Goal: Information Seeking & Learning: Learn about a topic

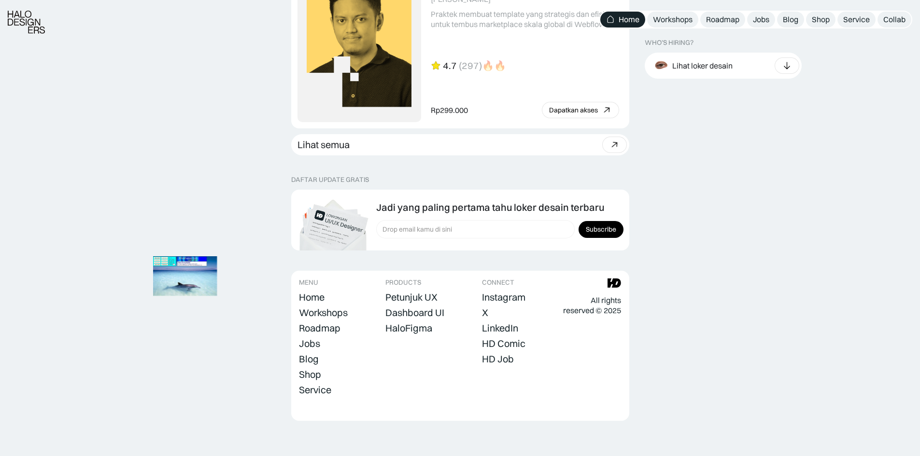
scroll to position [2672, 0]
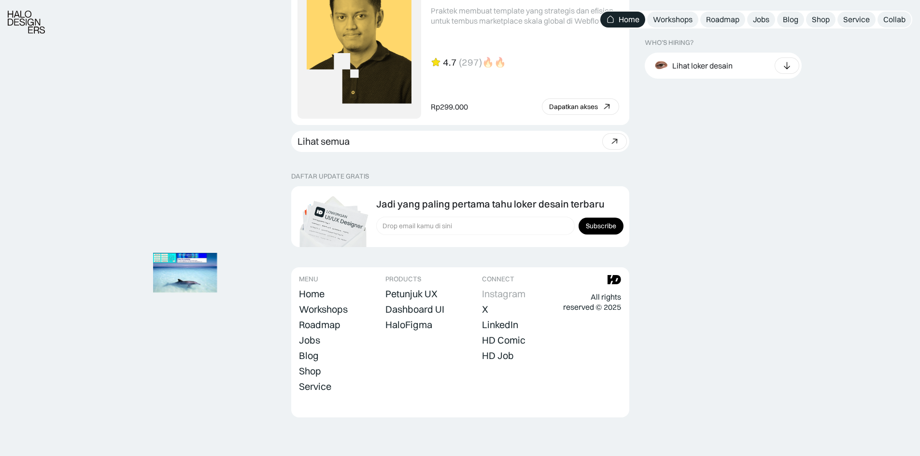
click at [491, 294] on div "Instagram" at bounding box center [503, 294] width 43 height 12
click at [306, 355] on div "Blog" at bounding box center [309, 356] width 20 height 12
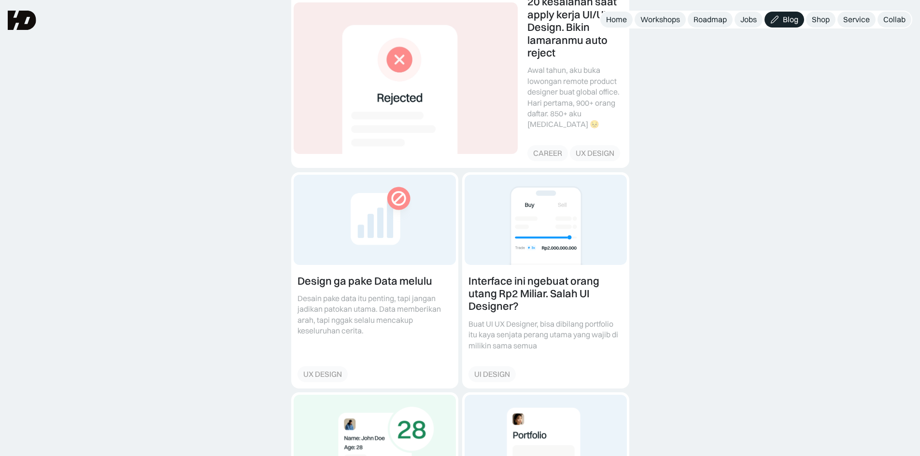
scroll to position [193, 0]
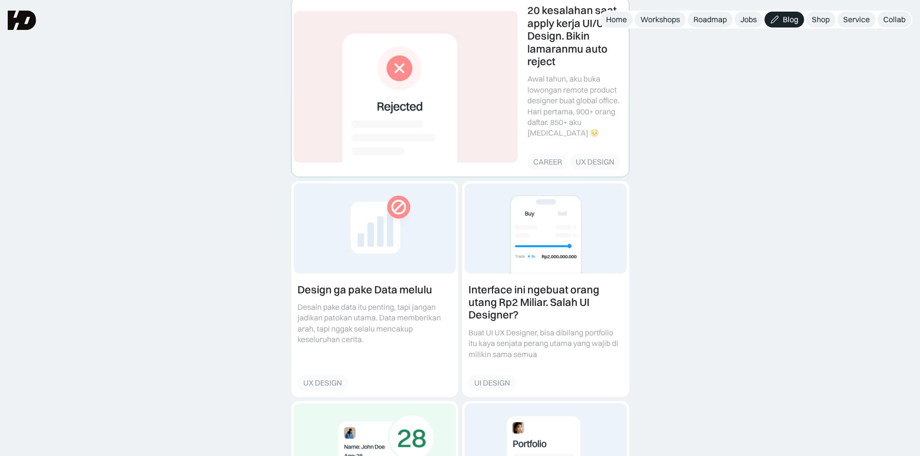
click at [548, 113] on link at bounding box center [460, 86] width 337 height 179
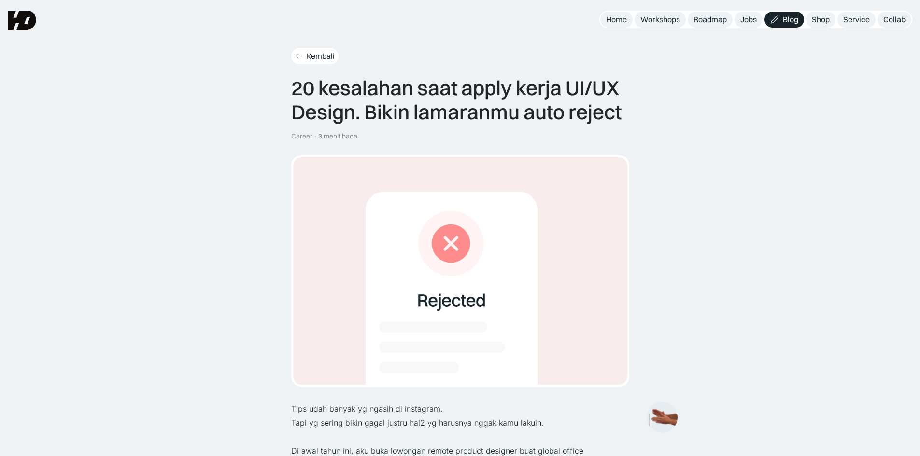
click at [315, 54] on div "Kembali" at bounding box center [321, 56] width 28 height 10
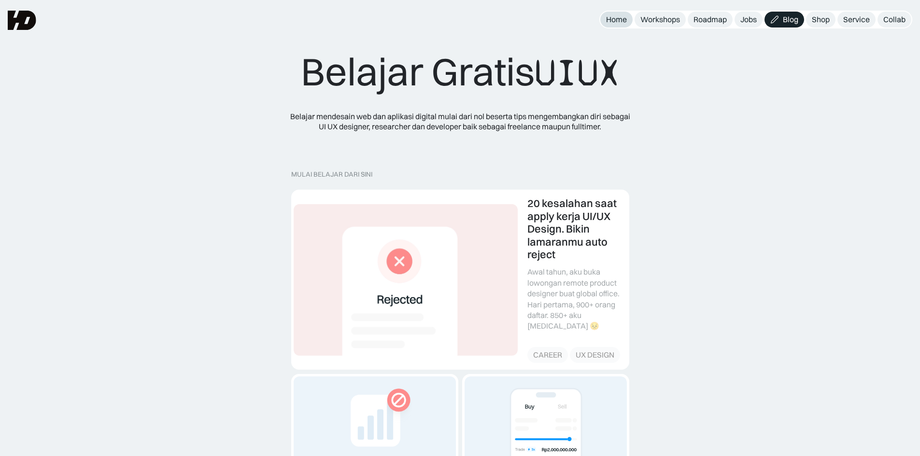
click at [615, 22] on div "Home" at bounding box center [616, 19] width 21 height 10
